Goal: Task Accomplishment & Management: Manage account settings

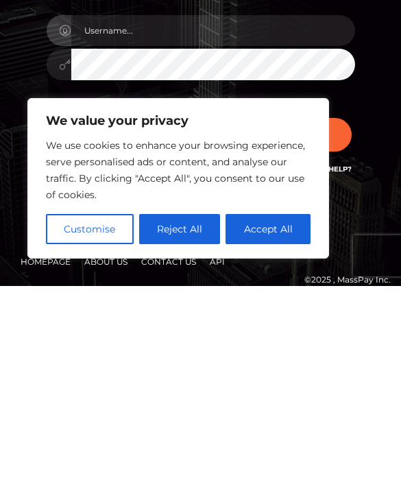
scroll to position [251, 0]
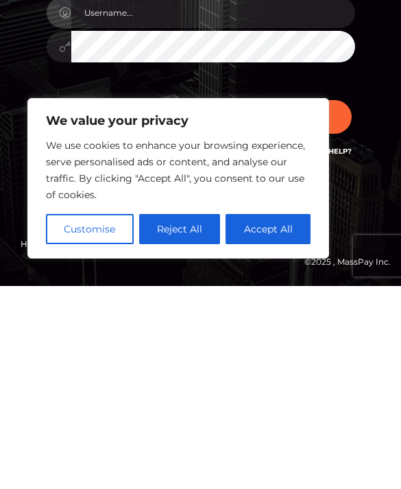
click at [292, 417] on button "Accept All" at bounding box center [268, 432] width 85 height 30
checkbox input "true"
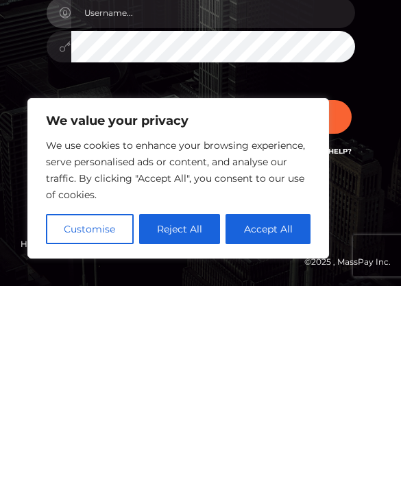
scroll to position [65, 0]
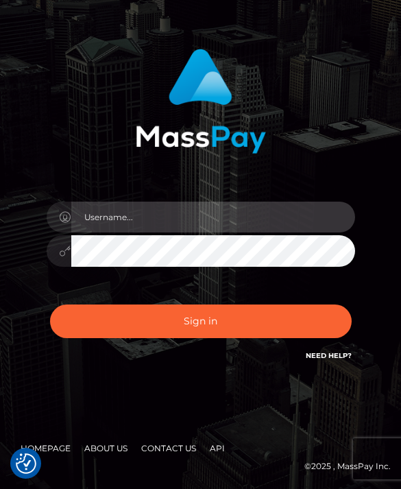
click at [332, 222] on input "text" at bounding box center [213, 217] width 284 height 31
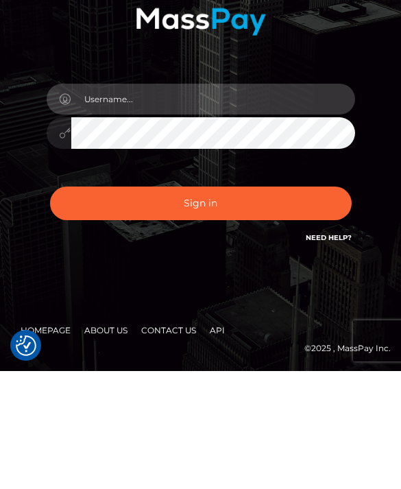
type input "[PERSON_NAME][EMAIL_ADDRESS][PERSON_NAME][DOMAIN_NAME]"
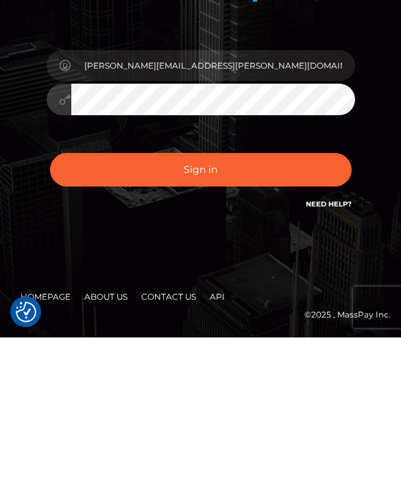
click at [200, 296] on div "Sign in Need Help?" at bounding box center [200, 326] width 329 height 61
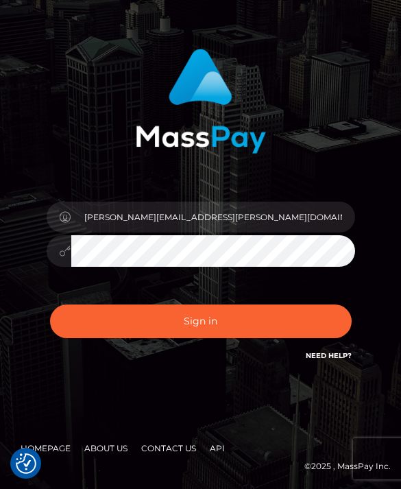
click at [186, 312] on button "Sign in" at bounding box center [201, 322] width 302 height 34
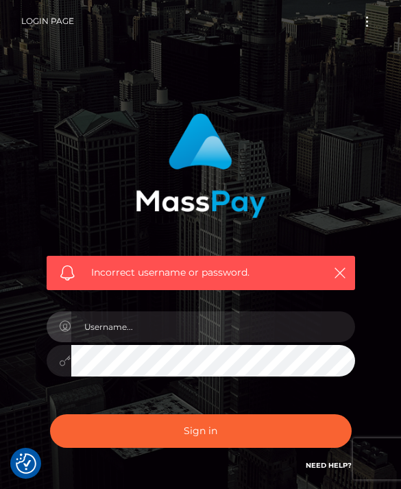
scroll to position [206, 0]
